Goal: Task Accomplishment & Management: Use online tool/utility

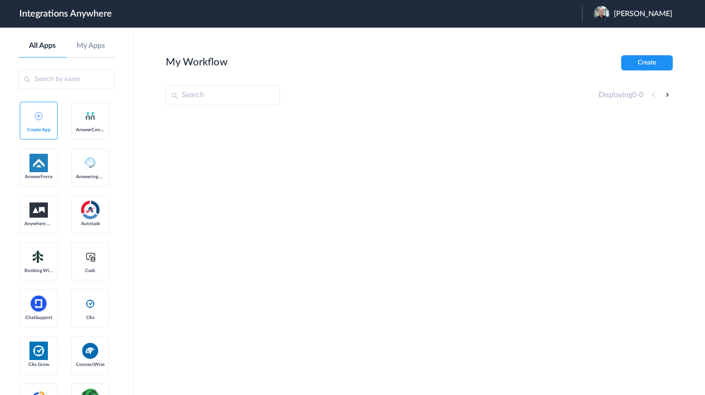
click at [630, 12] on span "[PERSON_NAME]" at bounding box center [643, 14] width 59 height 9
click at [609, 38] on link "Logout" at bounding box center [598, 37] width 19 height 6
click at [546, 19] on div "Launch Account [PERSON_NAME] My Account Logout" at bounding box center [593, 14] width 177 height 16
click at [552, 14] on span "Launch Account" at bounding box center [544, 13] width 53 height 7
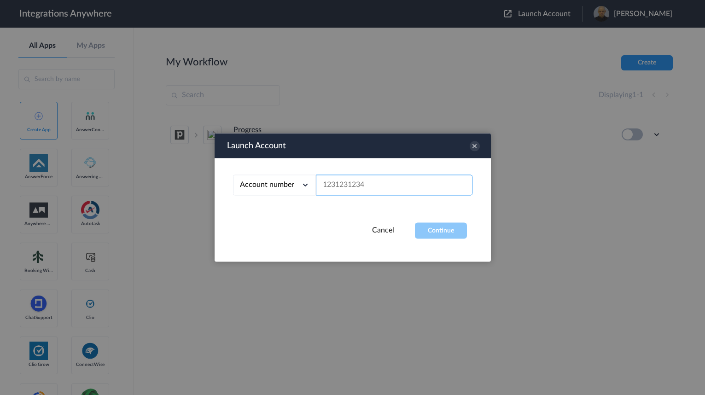
click at [385, 183] on input "text" at bounding box center [394, 185] width 157 height 21
paste input "3365694041"
type input "3365694041"
click at [449, 227] on button "Continue" at bounding box center [441, 231] width 52 height 16
